Goal: Information Seeking & Learning: Learn about a topic

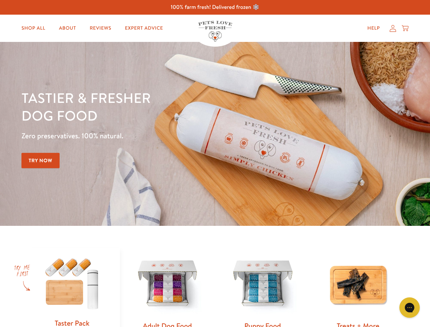
click at [215, 163] on div "Tastier & fresher dog food Zero preservatives. 100% natural. Try Now" at bounding box center [150, 134] width 258 height 90
click at [410, 307] on icon "Gorgias live chat" at bounding box center [409, 307] width 6 height 6
